Goal: Transaction & Acquisition: Purchase product/service

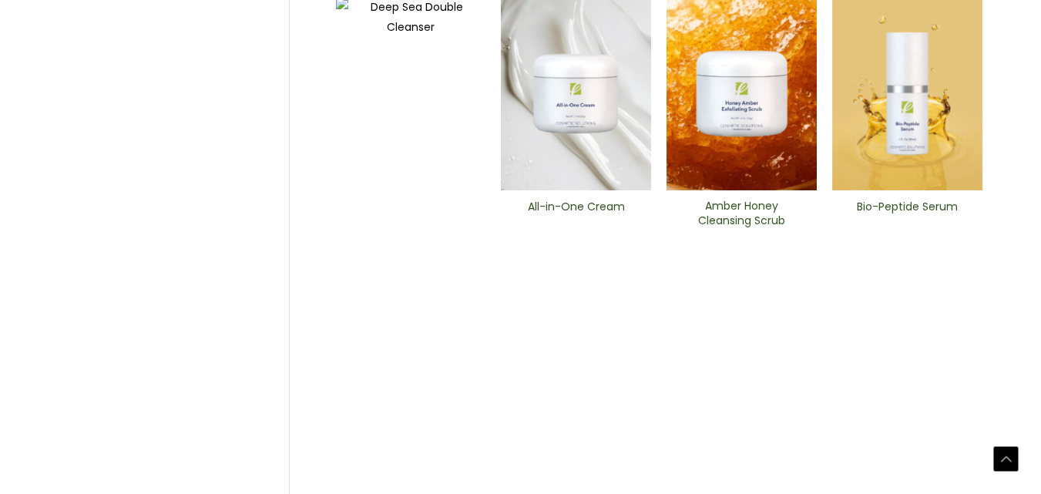
scroll to position [819, 0]
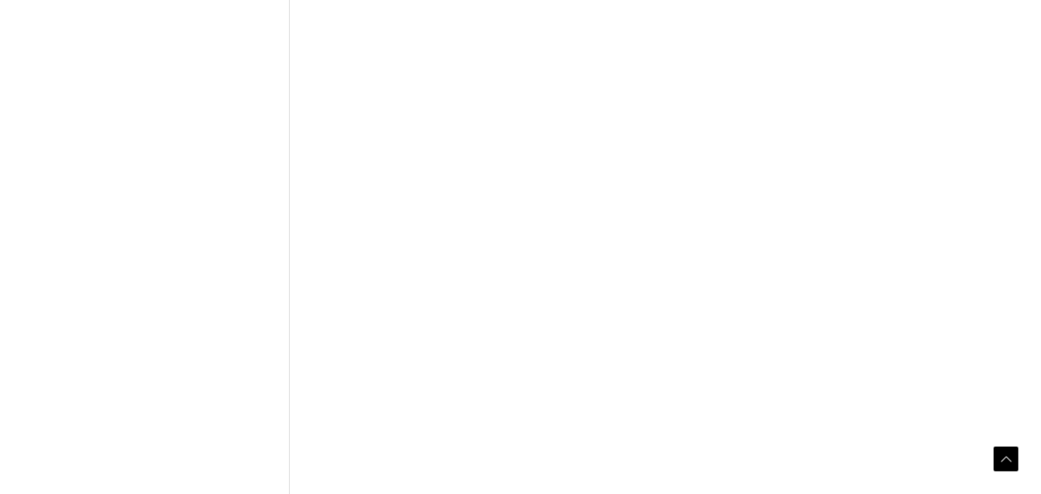
scroll to position [819, 0]
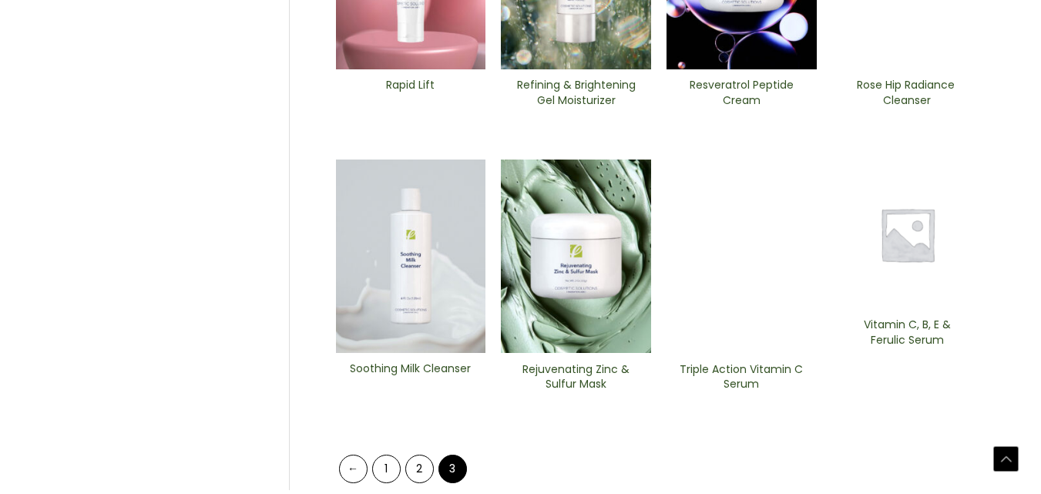
scroll to position [819, 0]
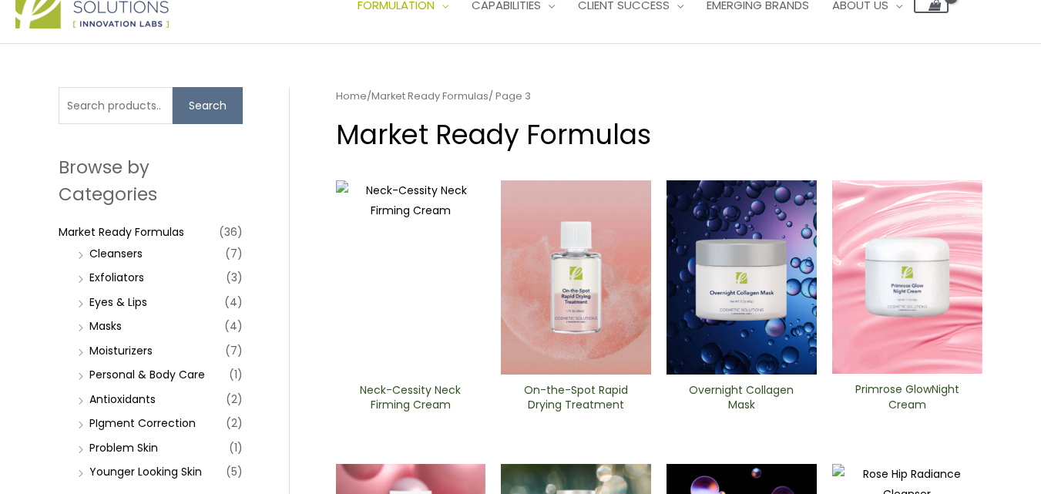
scroll to position [77, 0]
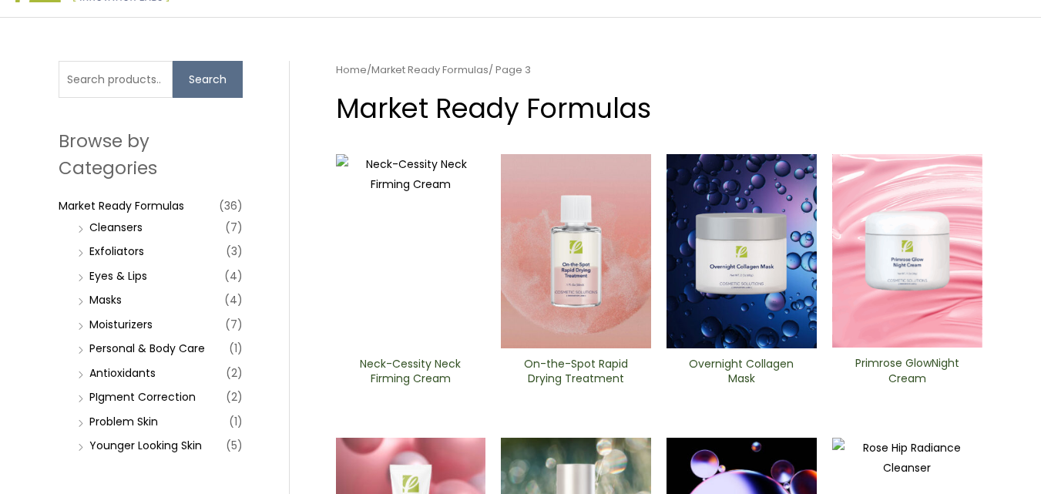
click at [183, 281] on li "Eyes & Lips (4)" at bounding box center [158, 276] width 169 height 22
click at [102, 271] on link "Eyes & Lips" at bounding box center [118, 275] width 58 height 15
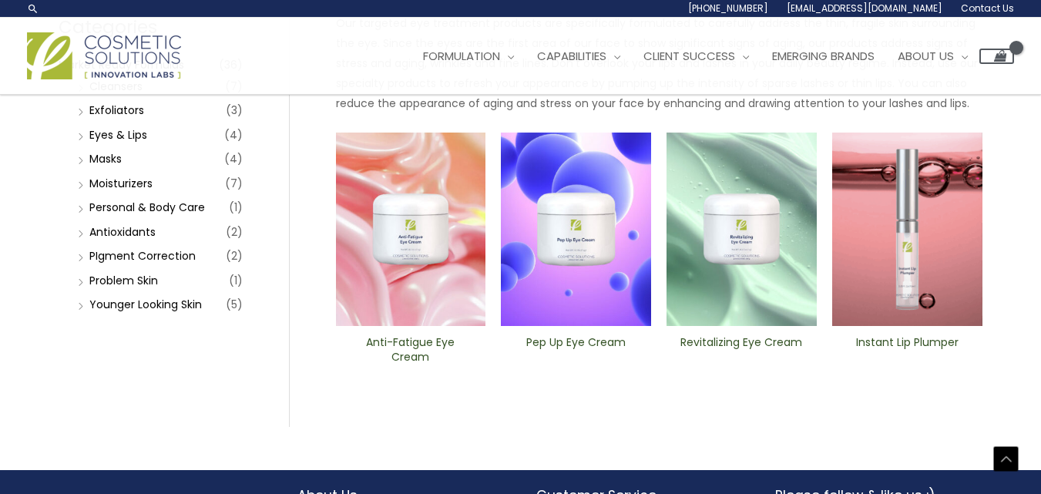
scroll to position [180, 0]
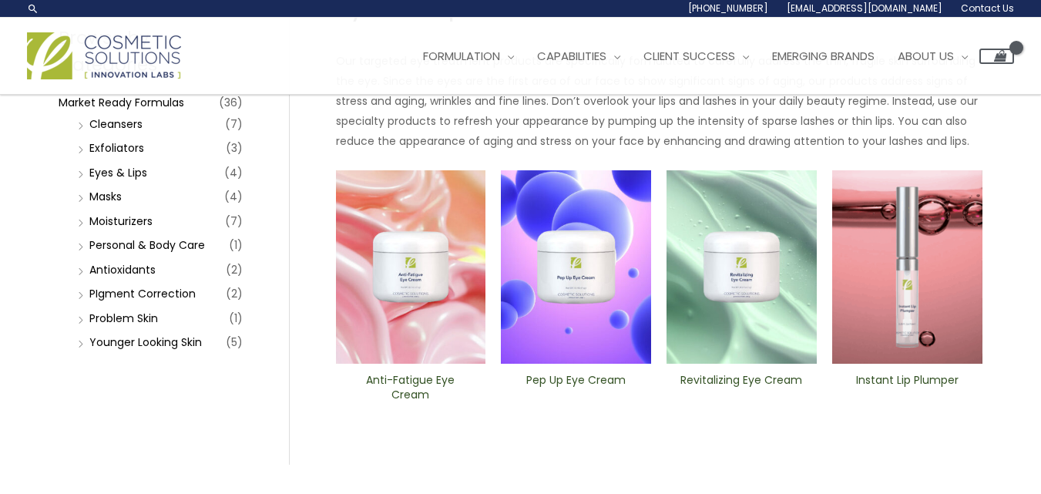
click at [927, 274] on img at bounding box center [907, 267] width 150 height 194
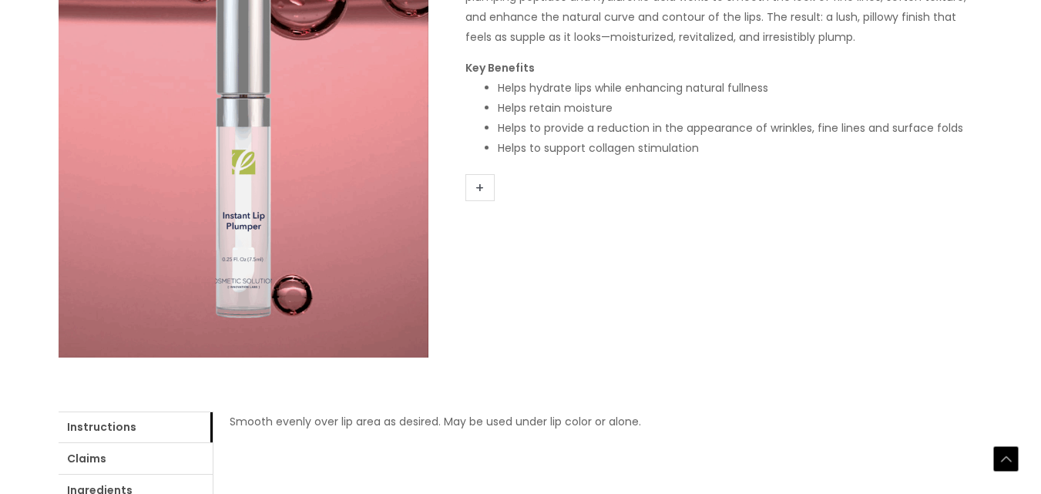
scroll to position [308, 0]
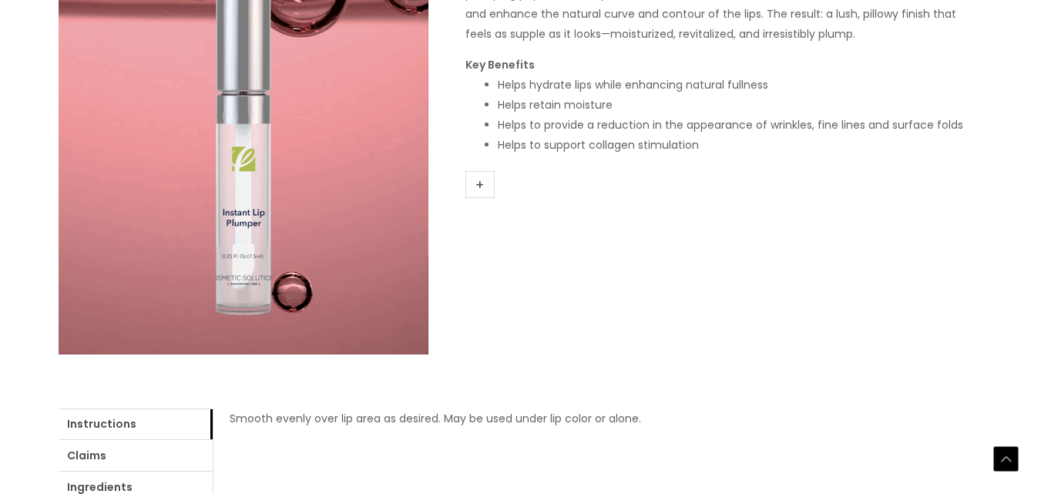
click at [482, 188] on link "+" at bounding box center [479, 184] width 29 height 27
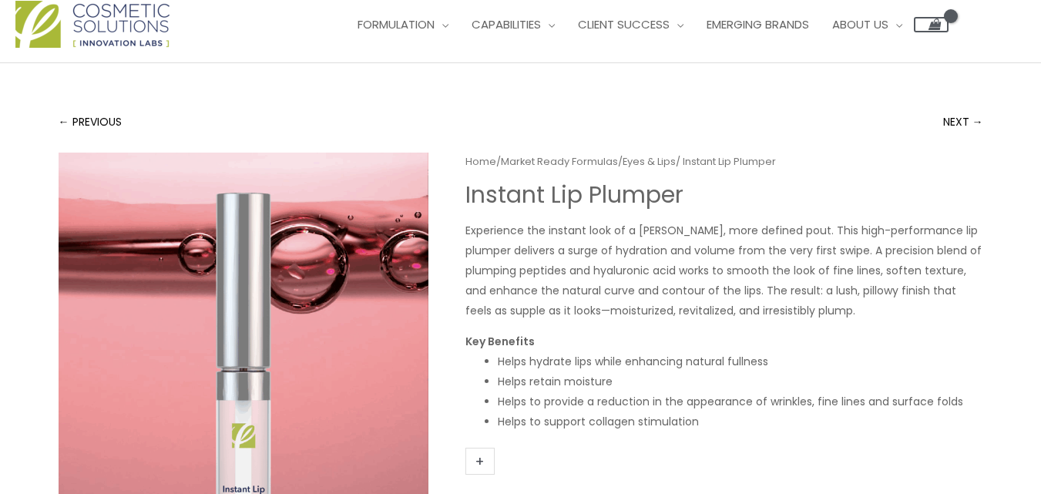
scroll to position [0, 0]
